Goal: Transaction & Acquisition: Book appointment/travel/reservation

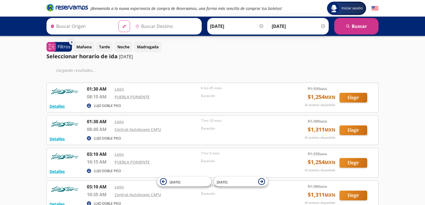
type input "[GEOGRAPHIC_DATA], [GEOGRAPHIC_DATA]"
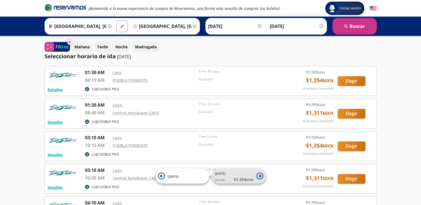
click at [252, 180] on small "MXN" at bounding box center [249, 180] width 7 height 4
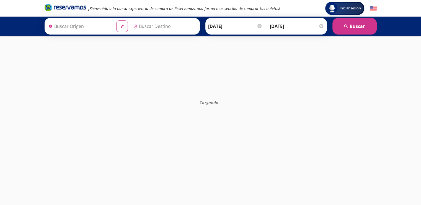
type input "[GEOGRAPHIC_DATA], [GEOGRAPHIC_DATA]"
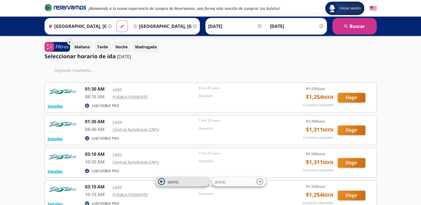
click at [183, 183] on span "[DATE]" at bounding box center [187, 182] width 39 height 7
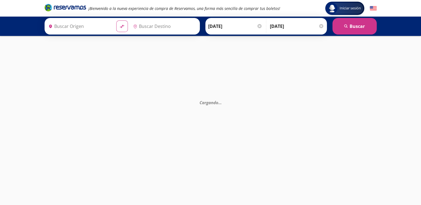
type input "[GEOGRAPHIC_DATA], [GEOGRAPHIC_DATA]"
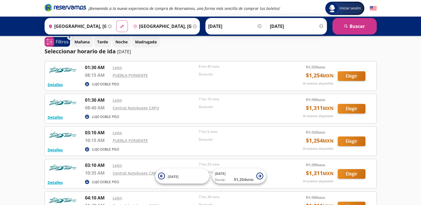
scroll to position [5, 0]
click at [349, 79] on button "Elegir" at bounding box center [352, 76] width 28 height 10
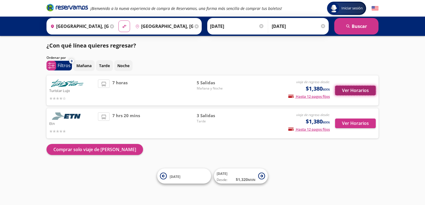
click at [352, 91] on button "Ver Horarios" at bounding box center [355, 91] width 41 height 10
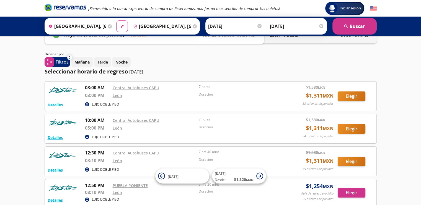
scroll to position [19, 0]
click at [357, 98] on button "Elegir" at bounding box center [352, 97] width 28 height 10
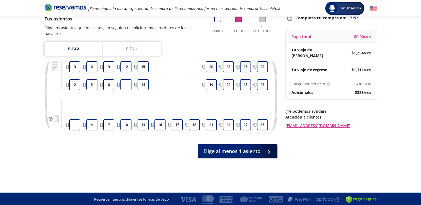
scroll to position [43, 0]
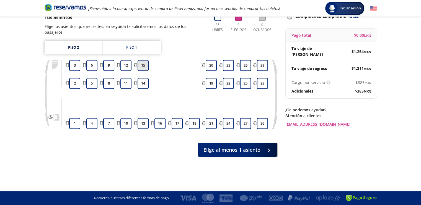
click at [146, 60] on button "15" at bounding box center [143, 65] width 11 height 11
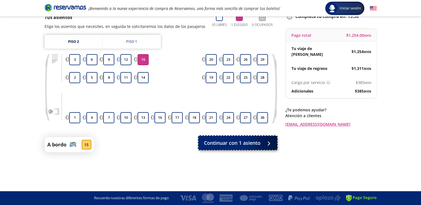
click at [232, 145] on span "Continuar con 1 asiento" at bounding box center [232, 142] width 56 height 7
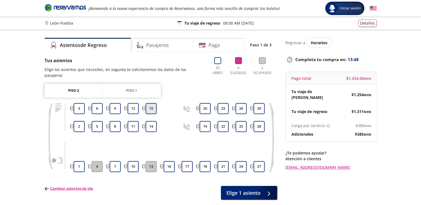
click at [151, 103] on button "15" at bounding box center [151, 108] width 11 height 11
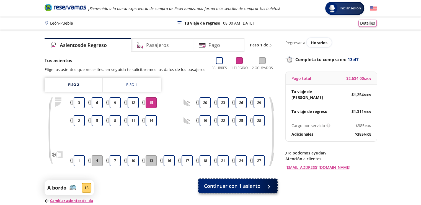
click at [251, 183] on span "Continuar con 1 asiento" at bounding box center [232, 186] width 56 height 7
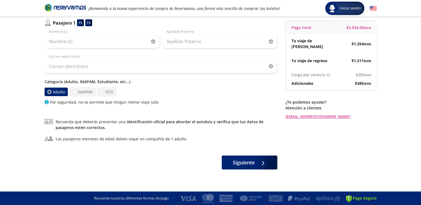
scroll to position [40, 0]
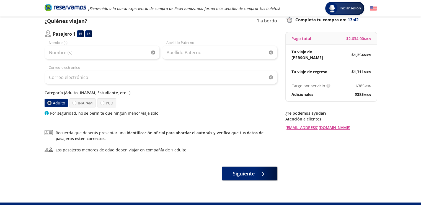
drag, startPoint x: 355, startPoint y: 53, endPoint x: 371, endPoint y: 66, distance: 20.3
click at [371, 66] on div "Tu viaje de ida $ 1,254 MXN Tu viaje de regreso $ 1,311 MXN" at bounding box center [331, 62] width 91 height 34
click at [373, 67] on div "Tu viaje de regreso $ 1,311 MXN" at bounding box center [331, 72] width 91 height 14
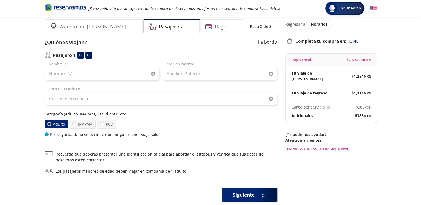
drag, startPoint x: 350, startPoint y: 59, endPoint x: 376, endPoint y: 64, distance: 26.8
click at [376, 64] on div "Pago total $ 2,634.00 MXN" at bounding box center [331, 60] width 91 height 12
click at [362, 61] on span "$ 2,634.00 MXN" at bounding box center [358, 60] width 25 height 6
drag, startPoint x: 347, startPoint y: 41, endPoint x: 361, endPoint y: 45, distance: 14.3
click at [361, 45] on div "Regresar a Horarios Completa tu compra en : 13:26 Pago total $ 2,634.00 MXN Tu …" at bounding box center [330, 85] width 91 height 133
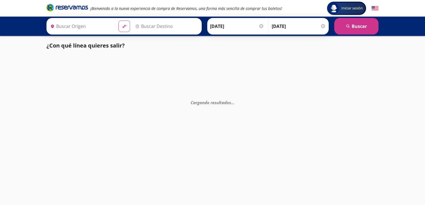
type input "Ciudad de México, Distrito Federal"
type input "[GEOGRAPHIC_DATA], [GEOGRAPHIC_DATA]"
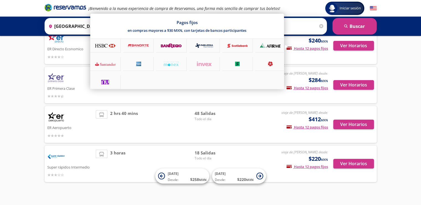
scroll to position [32, 0]
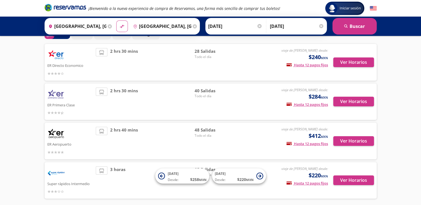
click at [391, 65] on div "Iniciar sesión Iniciar sesión ¡Bienvenido a la nueva experiencia de compra de R…" at bounding box center [210, 98] width 421 height 261
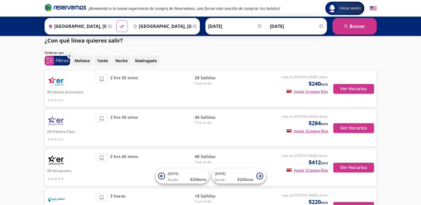
scroll to position [0, 0]
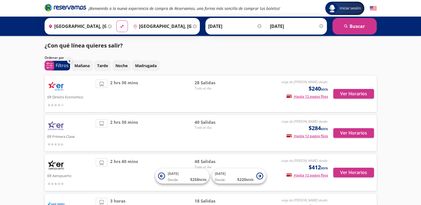
click at [76, 91] on div "ER Directo Economico" at bounding box center [70, 94] width 46 height 29
click at [348, 134] on button "Ver Horarios" at bounding box center [353, 133] width 41 height 10
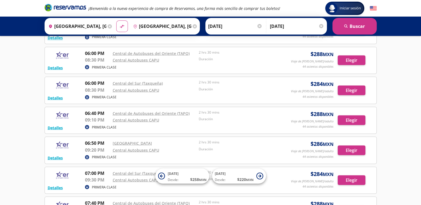
scroll to position [1008, 0]
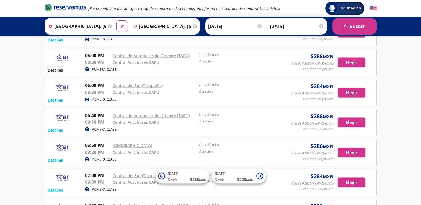
click at [58, 67] on button "Detalles" at bounding box center [55, 70] width 15 height 6
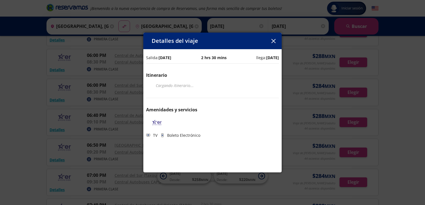
click at [273, 40] on icon "button" at bounding box center [273, 41] width 4 height 4
